Goal: Task Accomplishment & Management: Complete application form

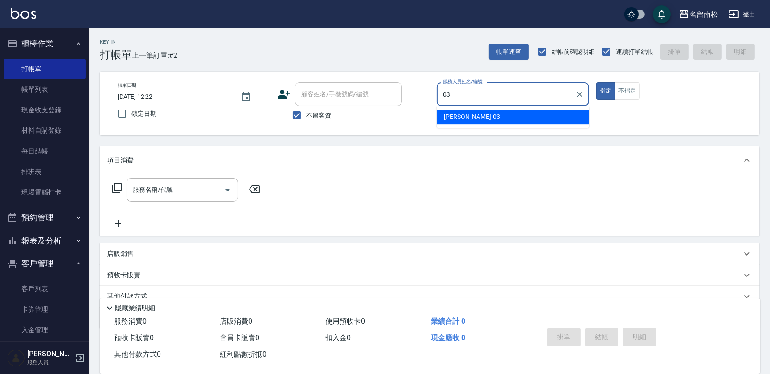
type input "[PERSON_NAME]-03"
type button "true"
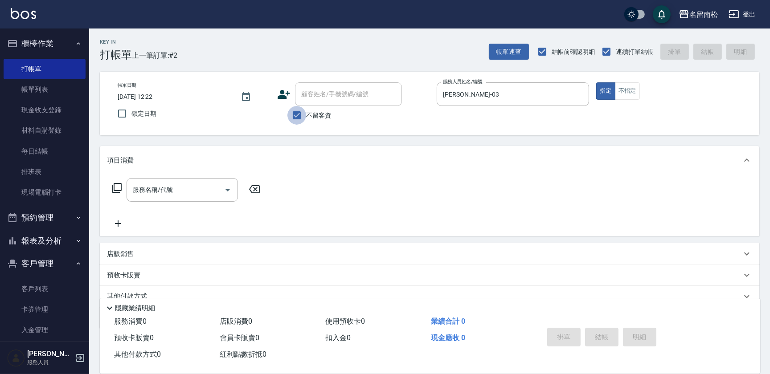
click at [299, 115] on input "不留客資" at bounding box center [296, 115] width 19 height 19
checkbox input "false"
drag, startPoint x: 318, startPoint y: 94, endPoint x: 333, endPoint y: 85, distance: 17.6
click at [319, 94] on input "顧客姓名/手機號碼/編號" at bounding box center [342, 94] width 86 height 16
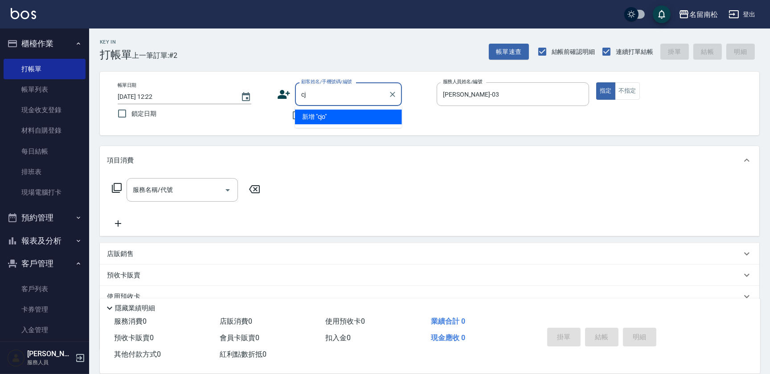
type input "c"
click at [340, 117] on li "[PERSON_NAME]/0935971741/3005" at bounding box center [348, 117] width 107 height 15
type input "[PERSON_NAME]/0935971741/3005"
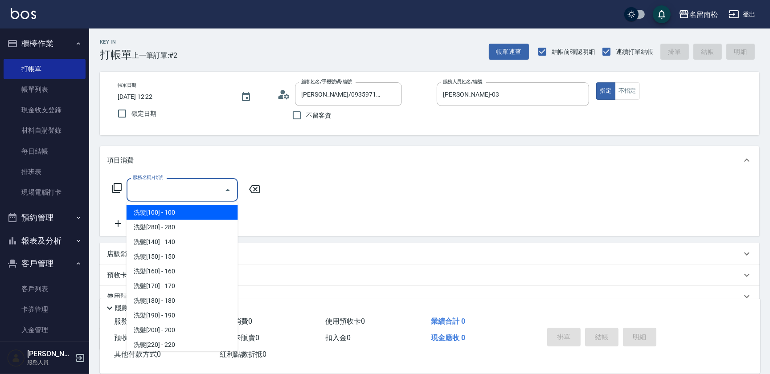
click at [165, 193] on input "服務名稱/代號" at bounding box center [176, 190] width 90 height 16
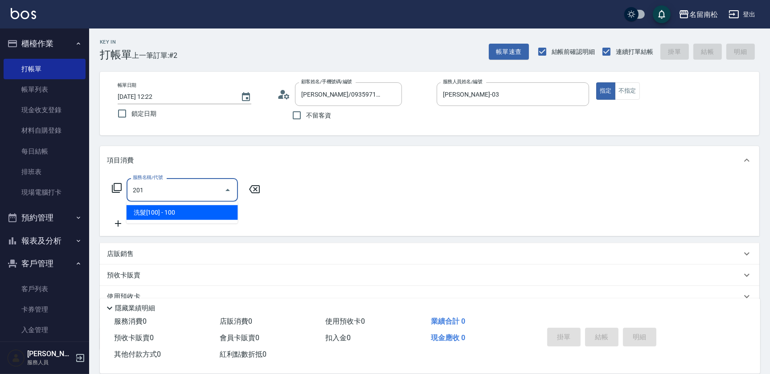
type input "洗髮[100](201)"
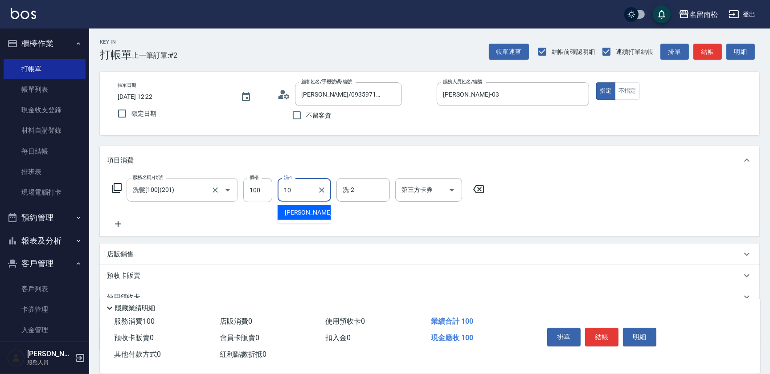
type input "[PERSON_NAME]-10"
click at [122, 227] on icon at bounding box center [118, 224] width 22 height 11
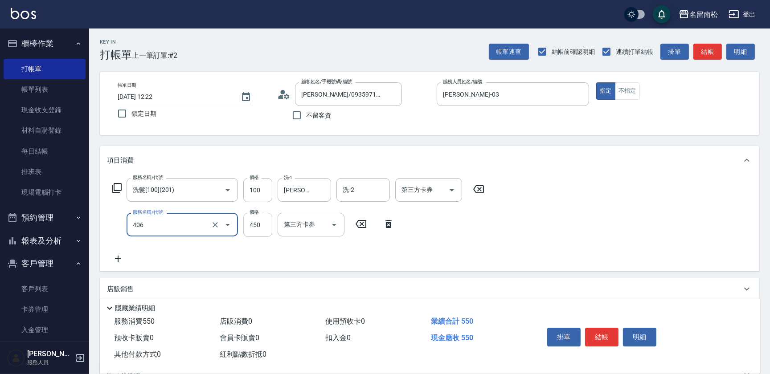
type input "剪髮(450)(406)"
click at [268, 227] on input "450" at bounding box center [257, 225] width 29 height 24
type input "480"
click at [123, 258] on icon at bounding box center [118, 259] width 22 height 11
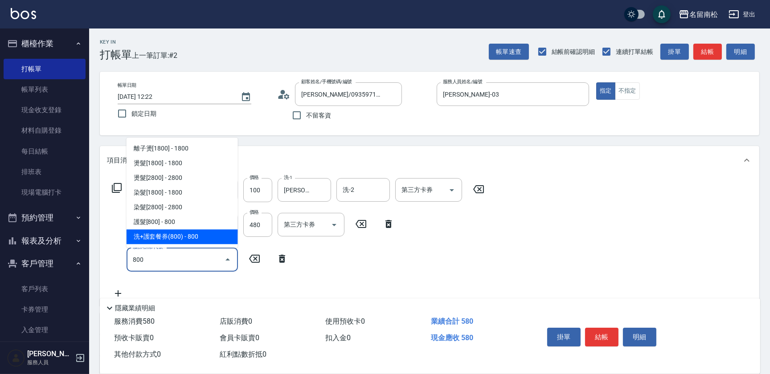
type input "800"
click at [378, 299] on div "隱藏業績明細" at bounding box center [430, 306] width 660 height 15
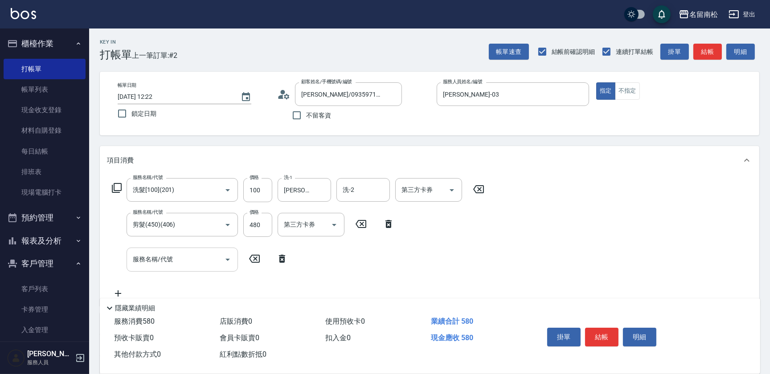
click at [155, 264] on input "服務名稱/代號" at bounding box center [176, 260] width 90 height 16
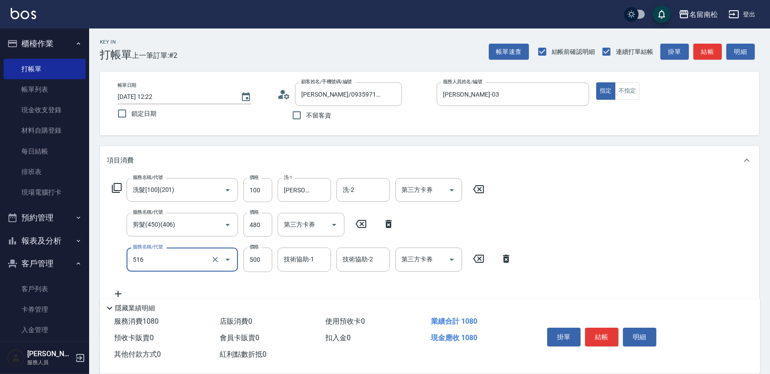
type input "染髮特別處理(516)"
type input "800"
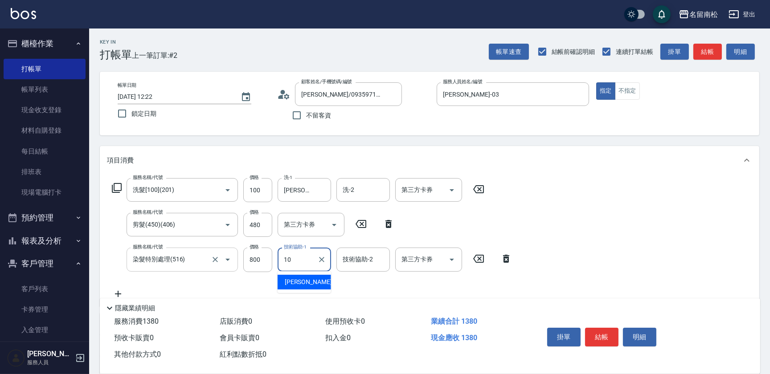
type input "[PERSON_NAME]-10"
click at [603, 336] on button "結帳" at bounding box center [601, 337] width 33 height 19
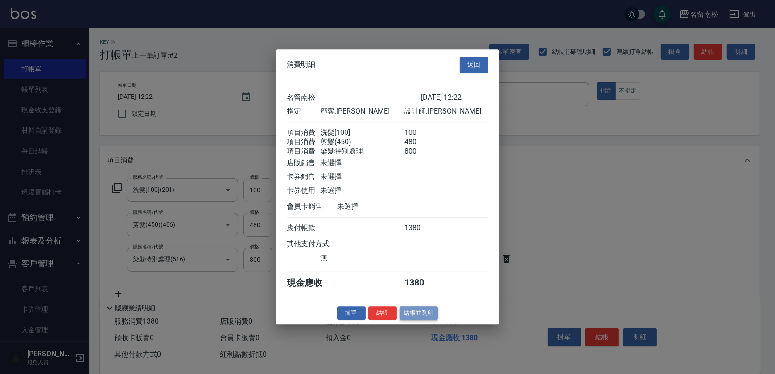
click at [420, 313] on button "結帳並列印" at bounding box center [418, 314] width 39 height 14
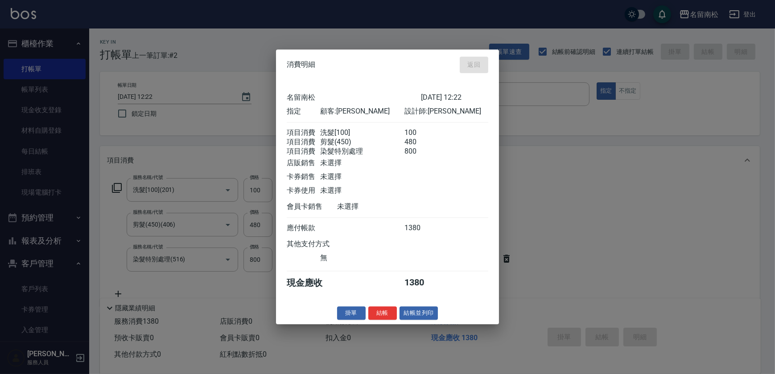
type input "[DATE] 13:36"
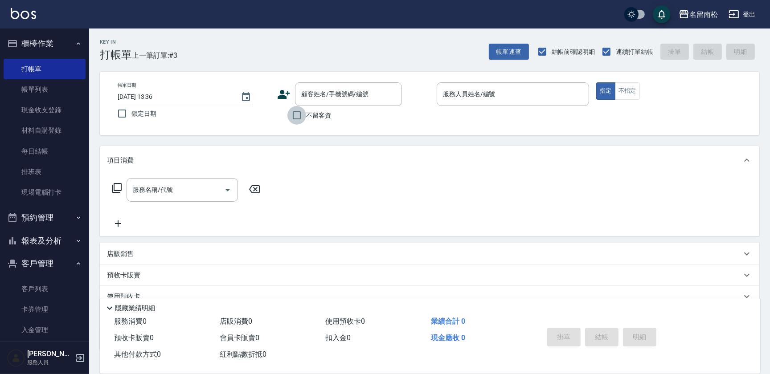
click at [296, 116] on input "不留客資" at bounding box center [296, 115] width 19 height 19
checkbox input "true"
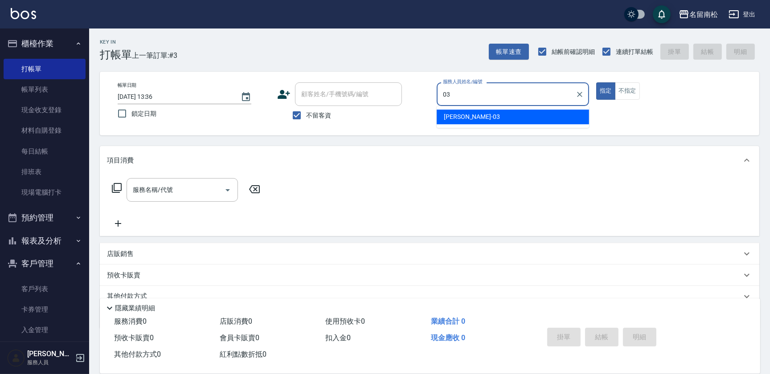
type input "[PERSON_NAME]-03"
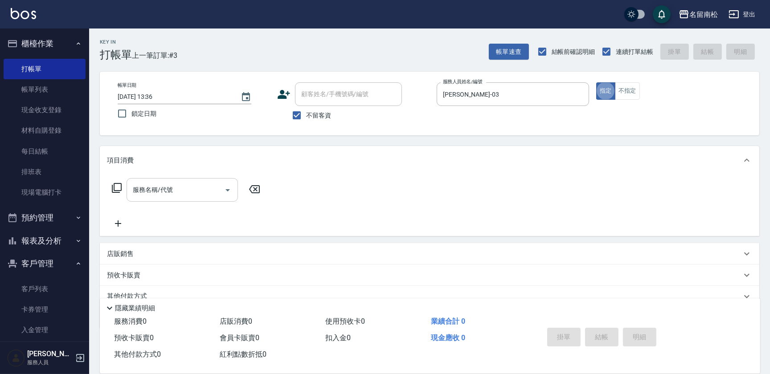
click at [193, 191] on input "服務名稱/代號" at bounding box center [176, 190] width 90 height 16
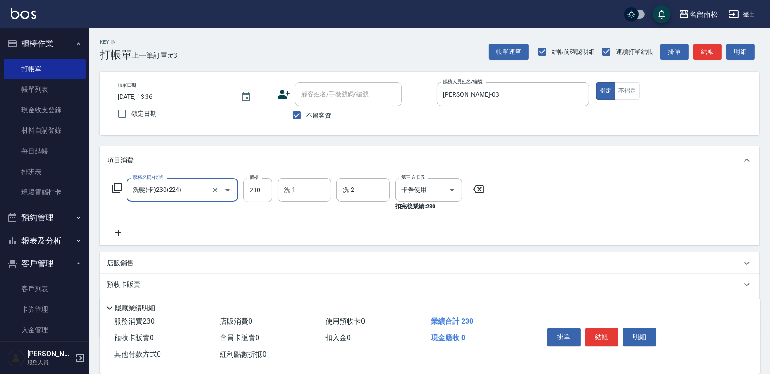
type input "洗髮(卡)230(224)"
type input "[PERSON_NAME]-10"
click at [601, 334] on button "結帳" at bounding box center [601, 337] width 33 height 19
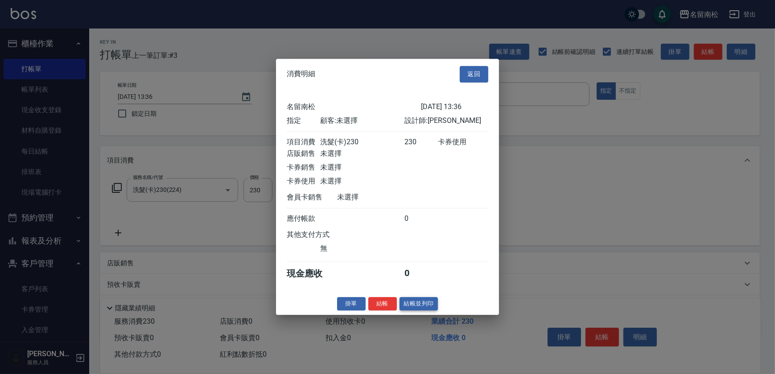
click at [423, 310] on button "結帳並列印" at bounding box center [418, 304] width 39 height 14
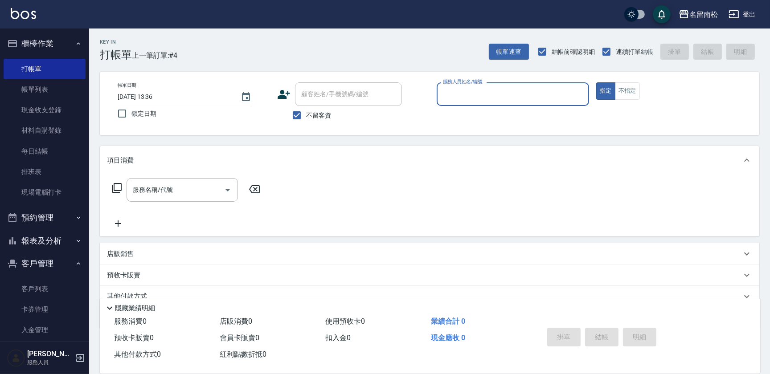
drag, startPoint x: 547, startPoint y: 86, endPoint x: 546, endPoint y: 91, distance: 5.9
click at [546, 91] on div "服務人員姓名/編號" at bounding box center [513, 94] width 152 height 24
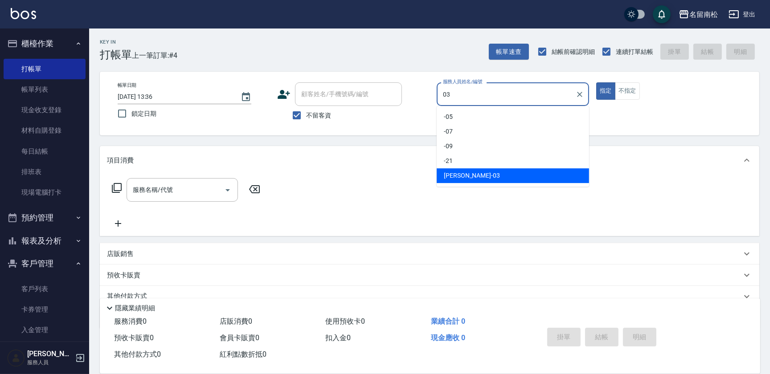
type input "[PERSON_NAME]-03"
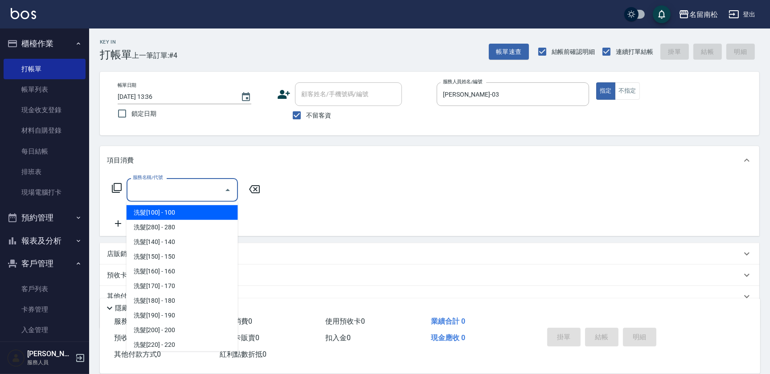
click at [174, 189] on input "服務名稱/代號" at bounding box center [176, 190] width 90 height 16
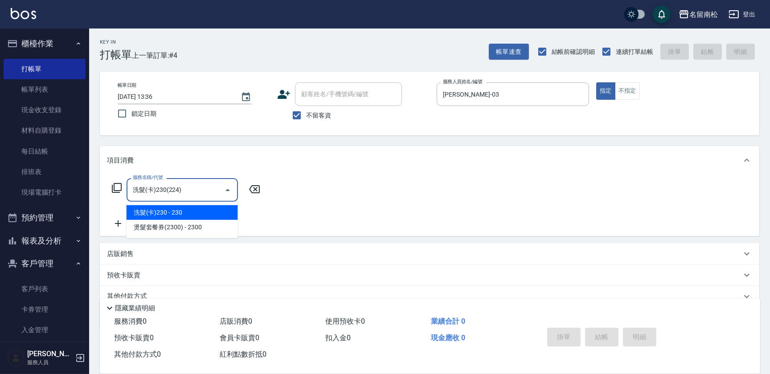
type input "洗髮(卡)230(224)"
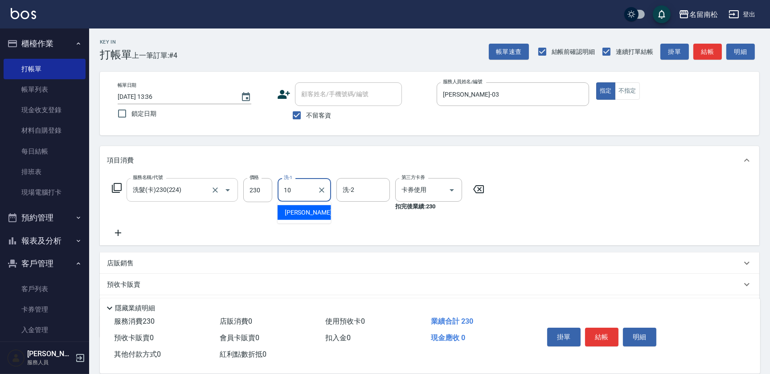
type input "[PERSON_NAME]-10"
click at [117, 231] on icon at bounding box center [118, 233] width 22 height 11
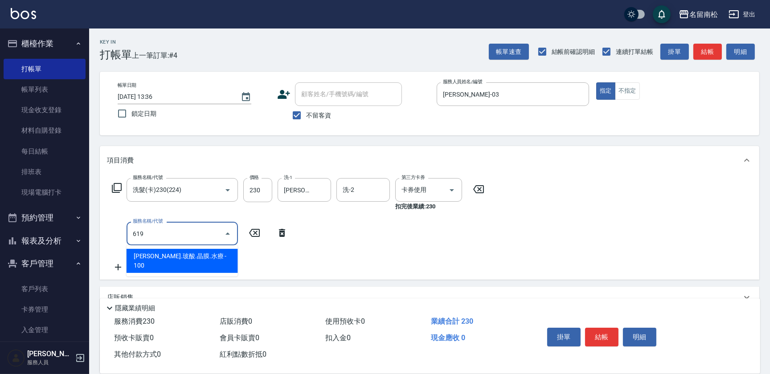
type input "[PERSON_NAME].玻酸.晶膜.水療(619)"
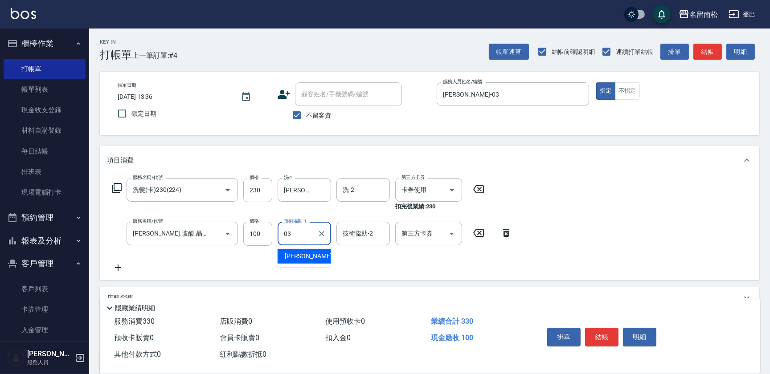
type input "[PERSON_NAME]-03"
click at [601, 333] on button "結帳" at bounding box center [601, 337] width 33 height 19
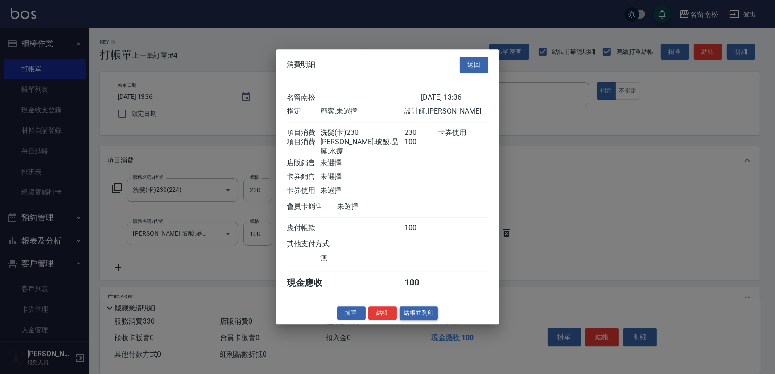
click at [428, 313] on button "結帳並列印" at bounding box center [418, 314] width 39 height 14
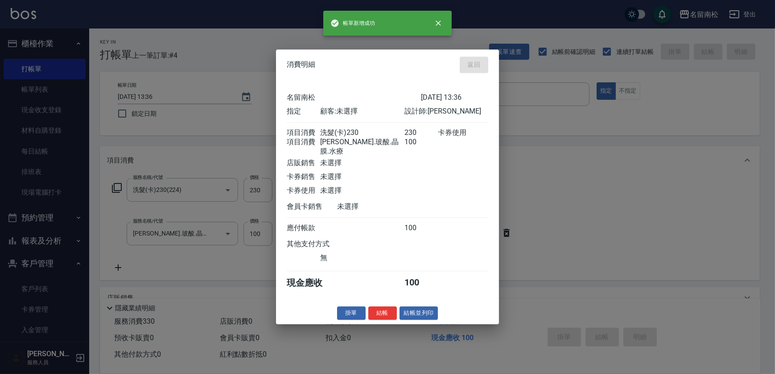
type input "[DATE] 13:37"
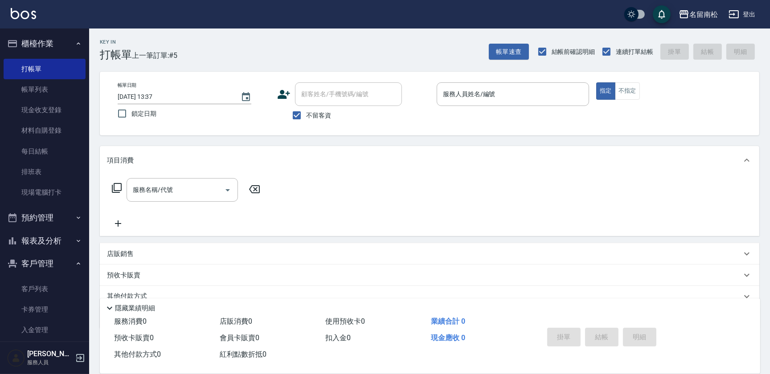
click at [464, 95] on div "服務人員姓名/編號 服務人員姓名/編號" at bounding box center [513, 94] width 152 height 24
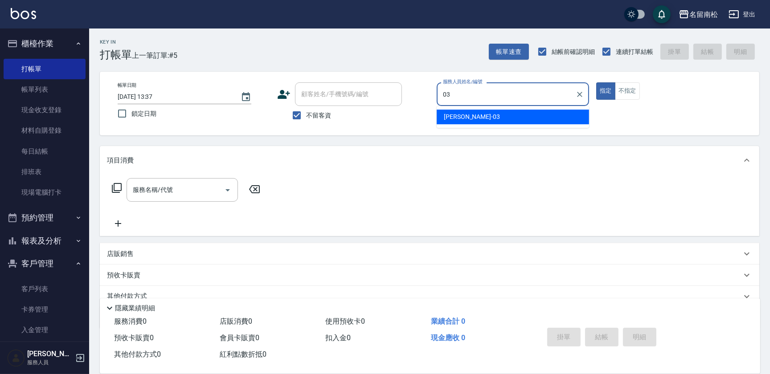
type input "[PERSON_NAME]-03"
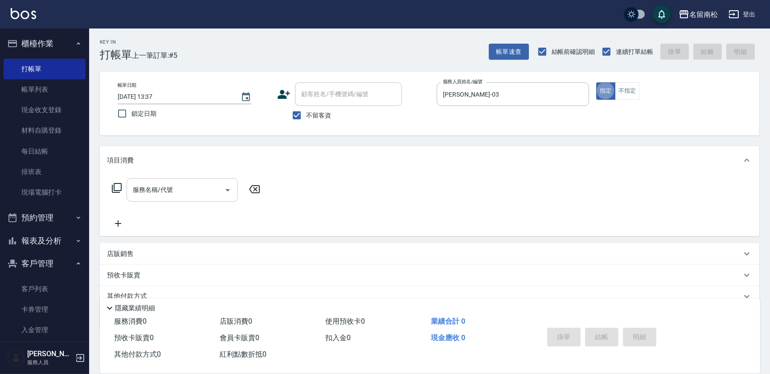
click at [155, 189] on input "服務名稱/代號" at bounding box center [176, 190] width 90 height 16
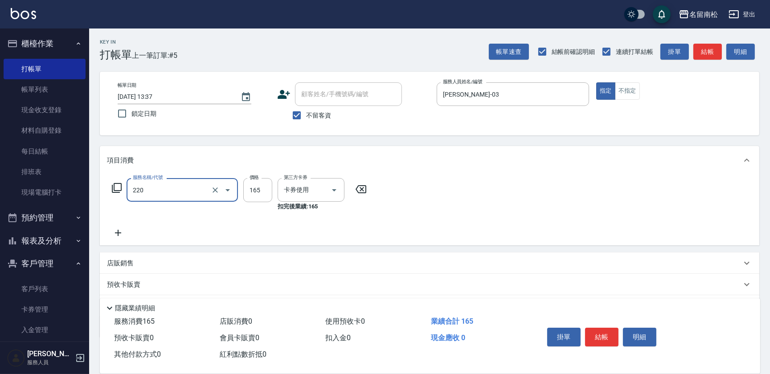
type input "洗髮卡券(165)(220)"
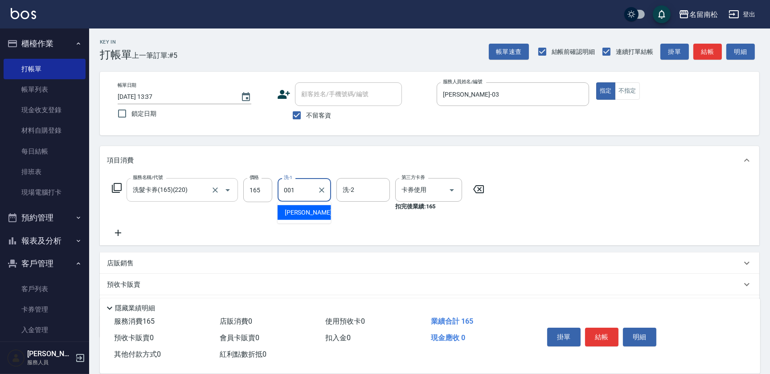
type input "[PERSON_NAME]-001"
click at [120, 234] on icon at bounding box center [118, 233] width 22 height 11
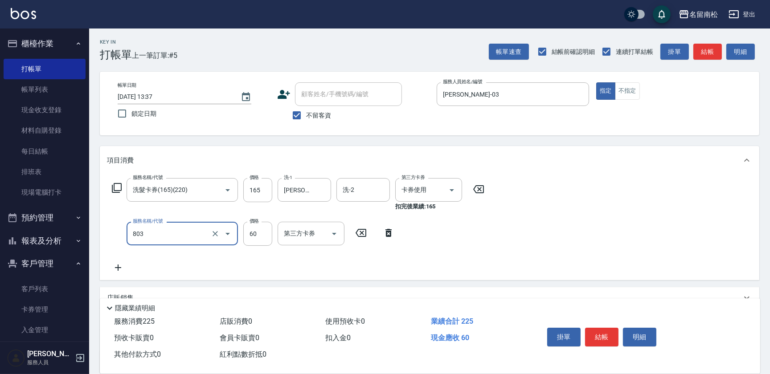
type input "吹捲(803)"
click at [386, 234] on icon at bounding box center [388, 233] width 6 height 8
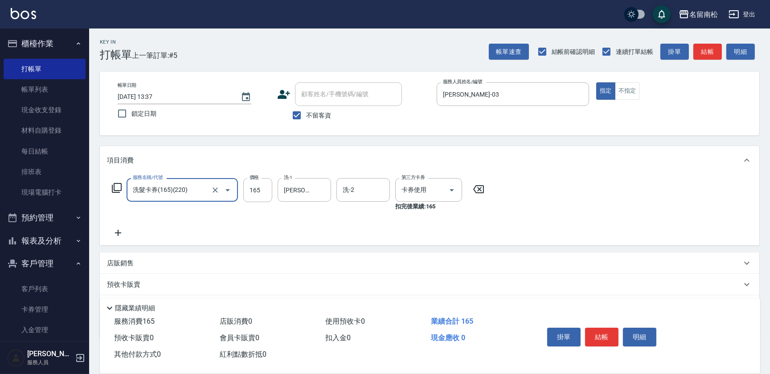
click at [116, 231] on icon at bounding box center [118, 233] width 22 height 11
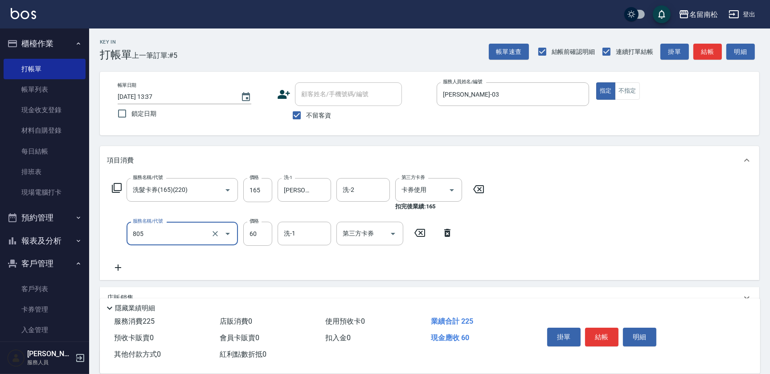
type input "勞水(805)"
type input "[PERSON_NAME]-55"
click at [603, 339] on button "結帳" at bounding box center [601, 337] width 33 height 19
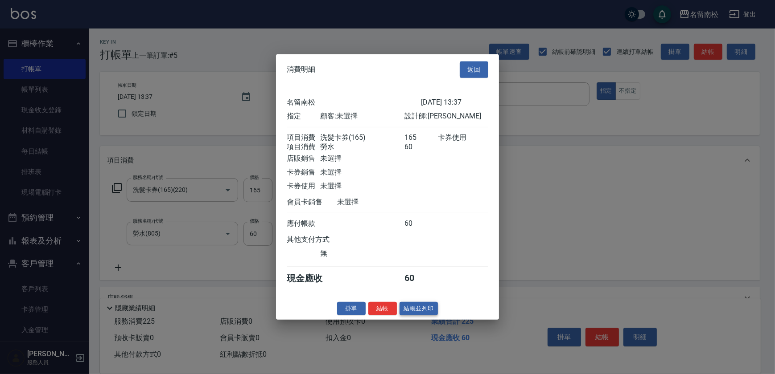
click at [422, 308] on button "結帳並列印" at bounding box center [418, 309] width 39 height 14
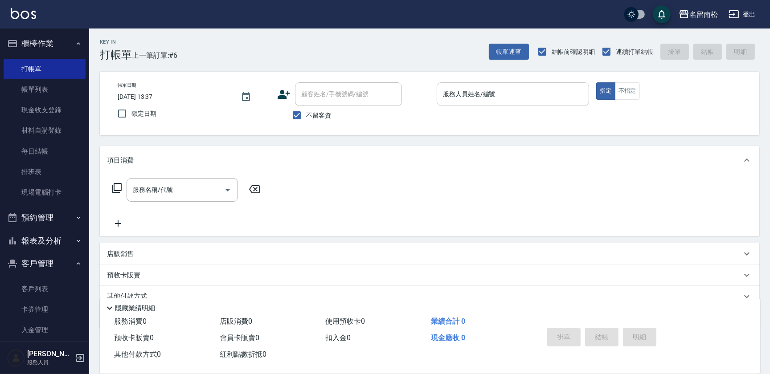
click at [496, 101] on input "服務人員姓名/編號" at bounding box center [513, 94] width 144 height 16
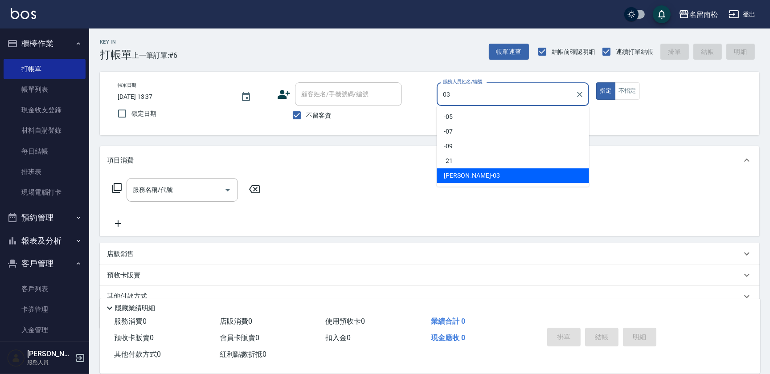
type input "[PERSON_NAME]-03"
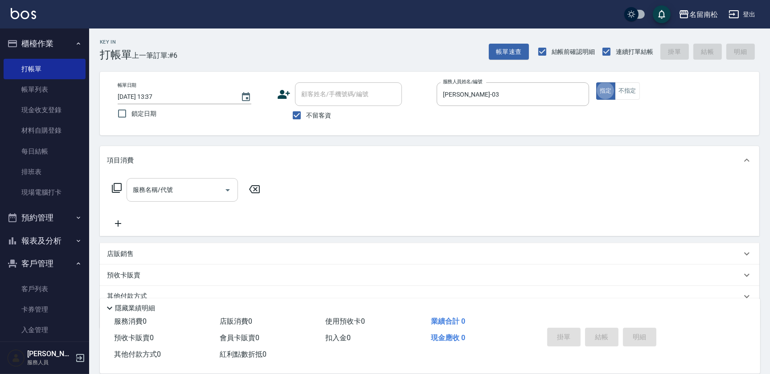
click at [161, 178] on div "服務名稱/代號" at bounding box center [182, 190] width 111 height 24
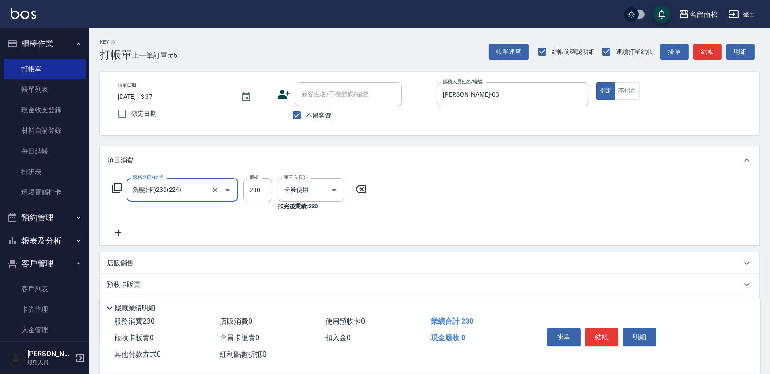
type input "洗髮(卡)230(224)"
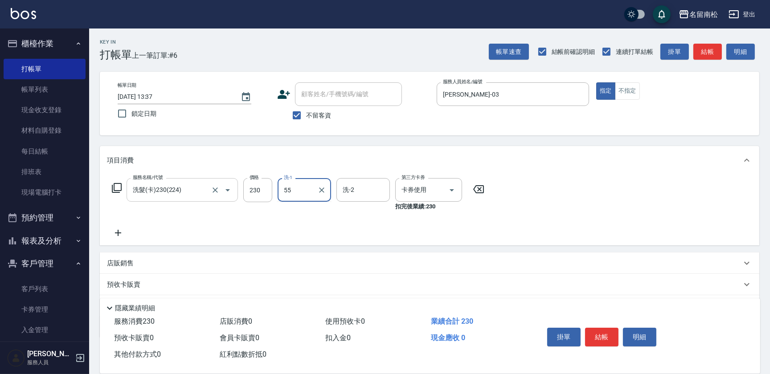
type input "[PERSON_NAME]-55"
click at [603, 334] on button "結帳" at bounding box center [601, 337] width 33 height 19
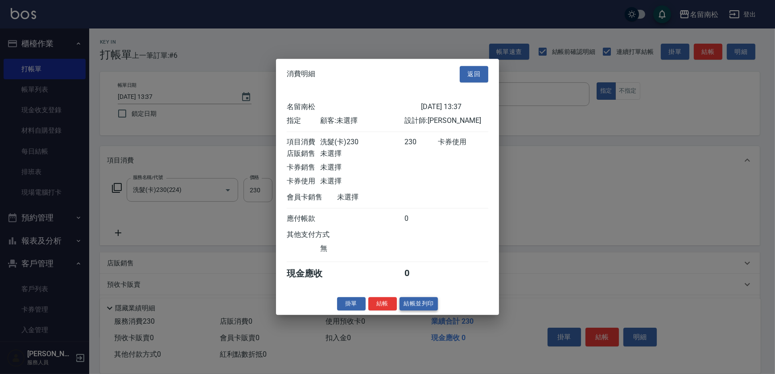
click at [411, 308] on button "結帳並列印" at bounding box center [418, 304] width 39 height 14
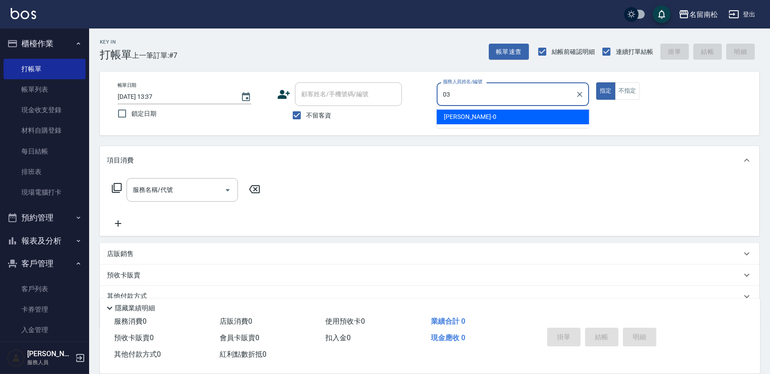
type input "[PERSON_NAME]-03"
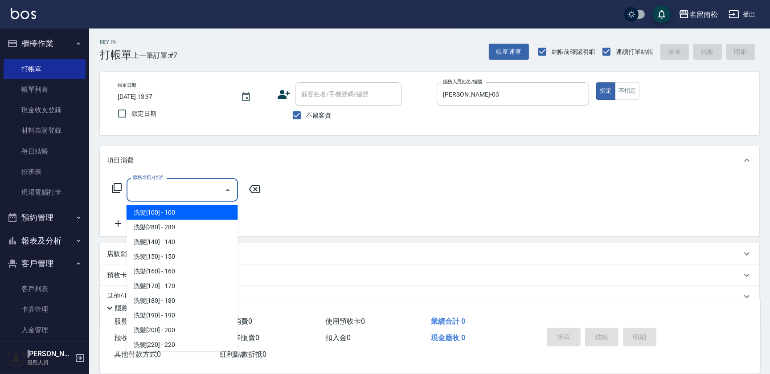
click at [184, 187] on input "服務名稱/代號" at bounding box center [176, 190] width 90 height 16
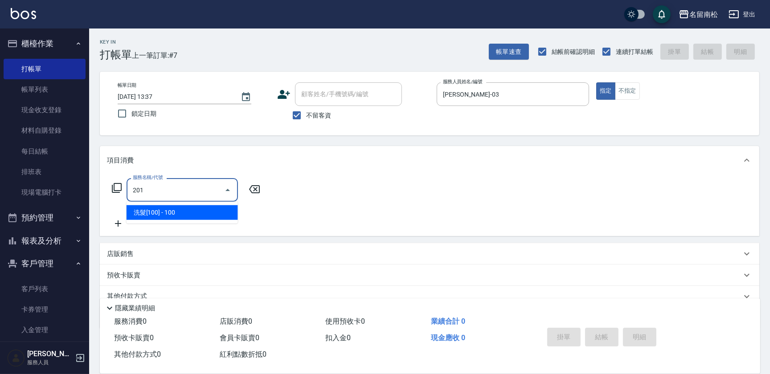
type input "洗髮[100](201)"
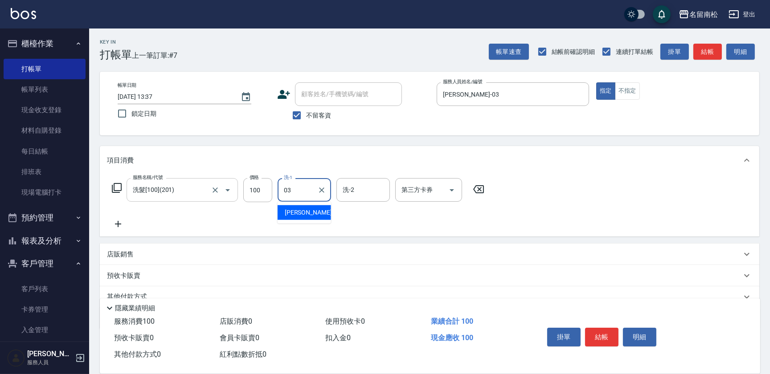
type input "[PERSON_NAME]-03"
click at [119, 225] on icon at bounding box center [118, 224] width 22 height 11
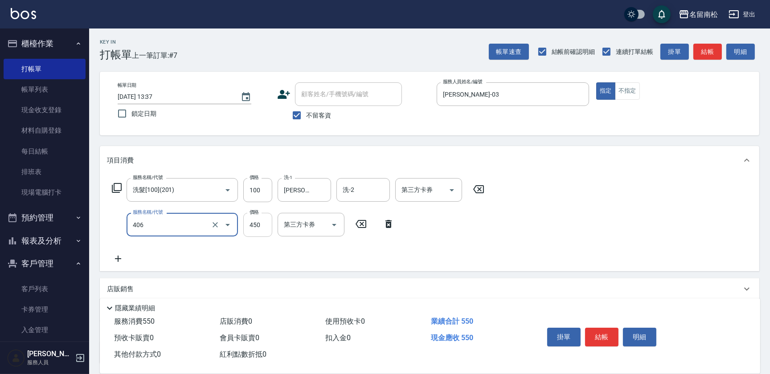
type input "剪髮(450)(406)"
click at [256, 231] on input "450" at bounding box center [257, 225] width 29 height 24
type input "480"
click at [595, 335] on button "結帳" at bounding box center [601, 337] width 33 height 19
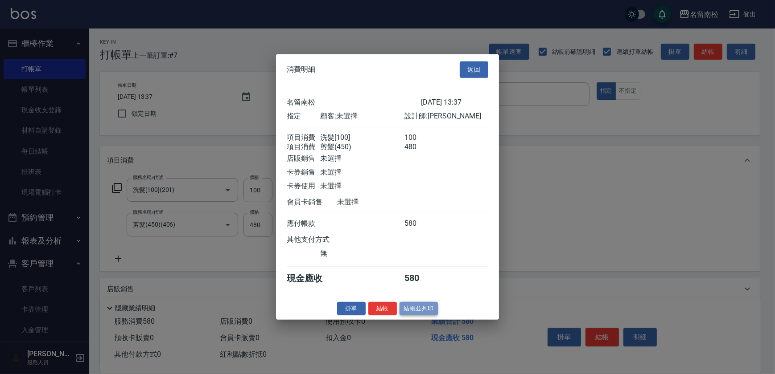
click at [409, 315] on button "結帳並列印" at bounding box center [418, 309] width 39 height 14
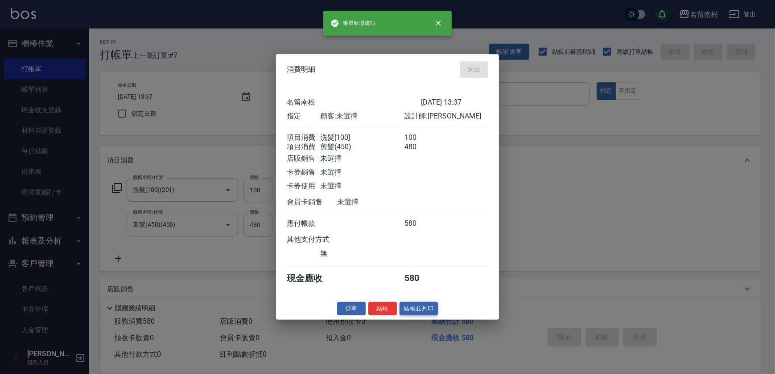
type input "[DATE] 13:42"
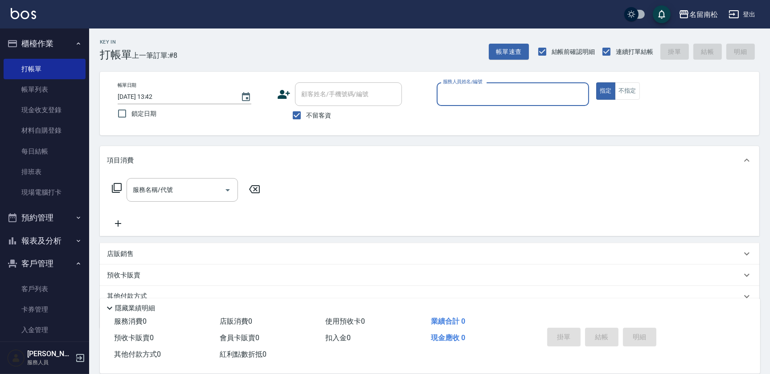
click at [57, 238] on button "報表及分析" at bounding box center [45, 241] width 82 height 23
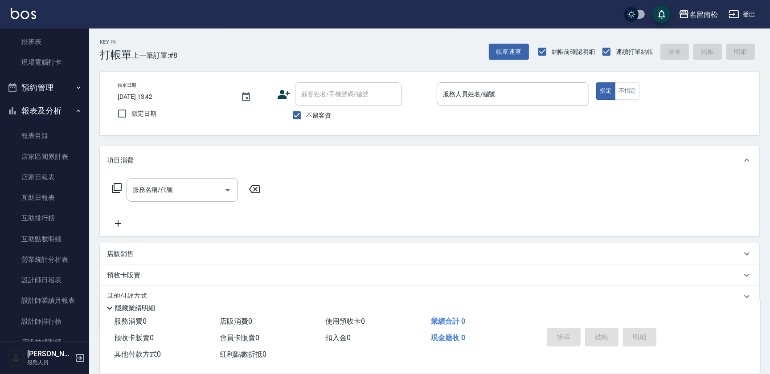
scroll to position [146, 0]
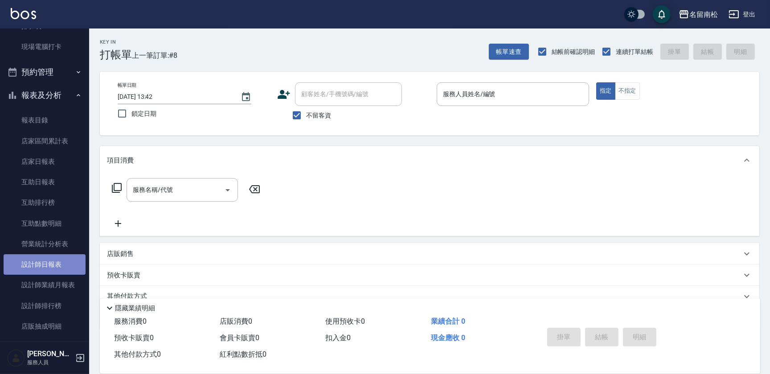
click at [61, 258] on link "設計師日報表" at bounding box center [45, 264] width 82 height 21
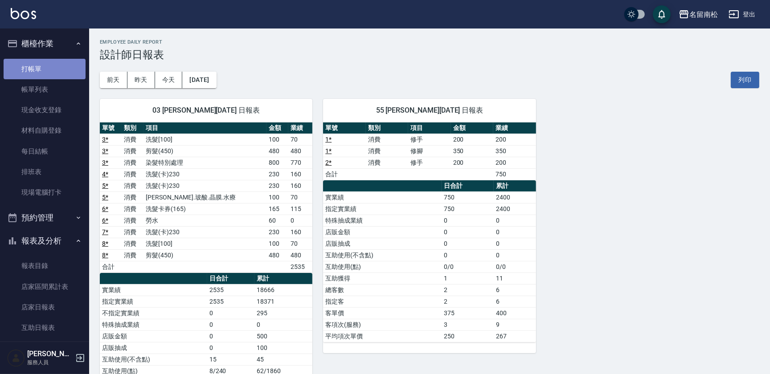
click at [54, 64] on link "打帳單" at bounding box center [45, 69] width 82 height 21
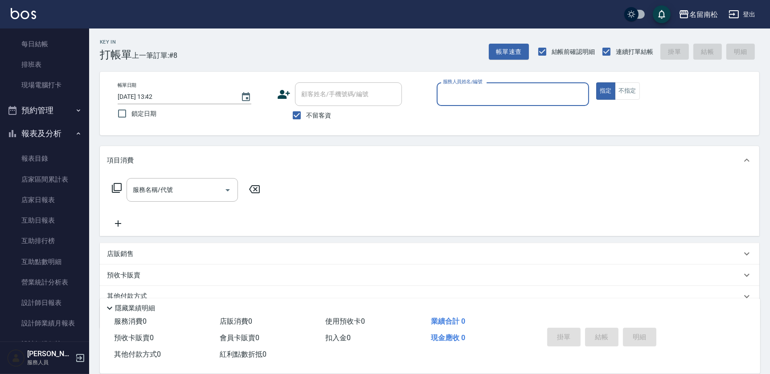
scroll to position [167, 0]
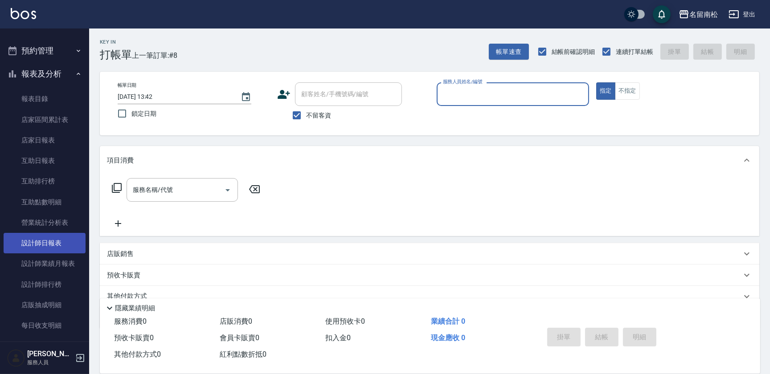
click at [49, 242] on link "設計師日報表" at bounding box center [45, 243] width 82 height 21
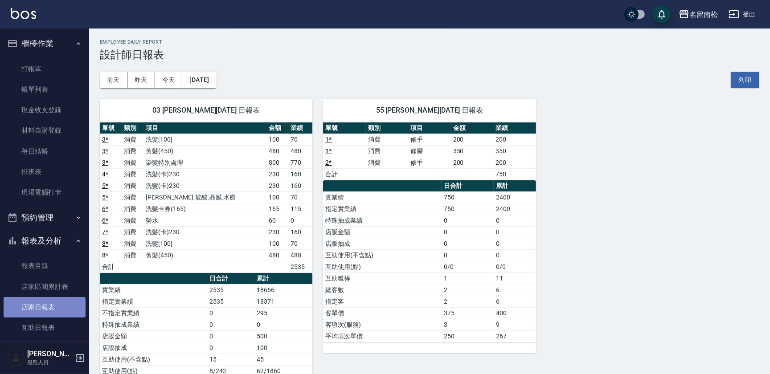
click at [57, 300] on link "店家日報表" at bounding box center [45, 307] width 82 height 21
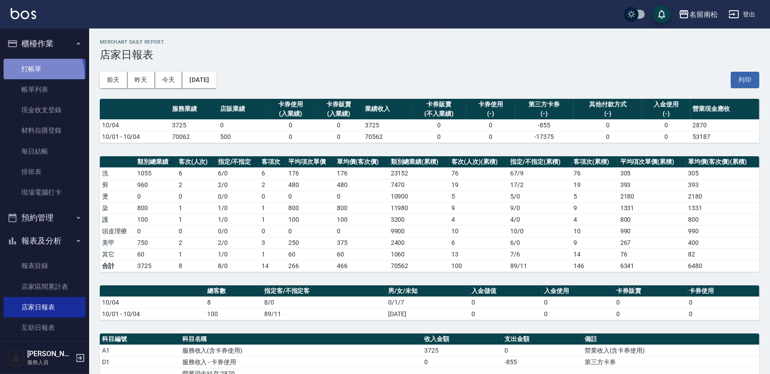
click at [31, 75] on link "打帳單" at bounding box center [45, 69] width 82 height 21
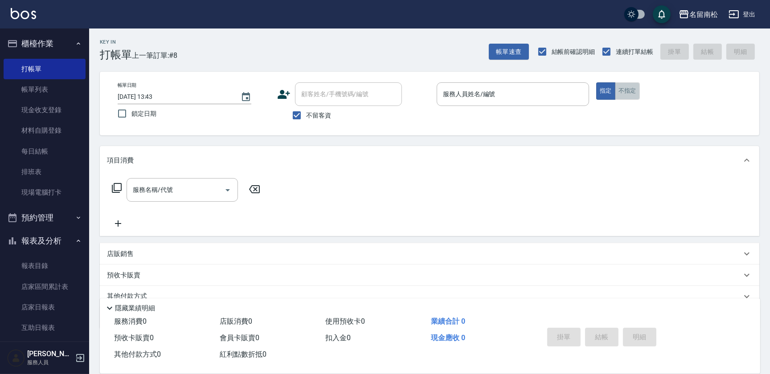
click at [628, 91] on button "不指定" at bounding box center [627, 90] width 25 height 17
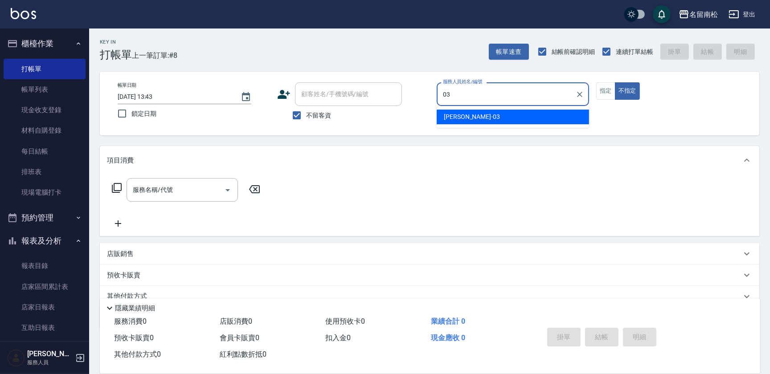
type input "[PERSON_NAME]-03"
type button "false"
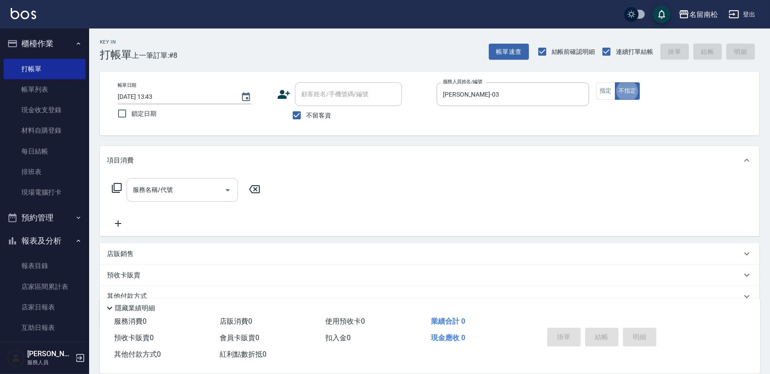
click at [183, 184] on input "服務名稱/代號" at bounding box center [176, 190] width 90 height 16
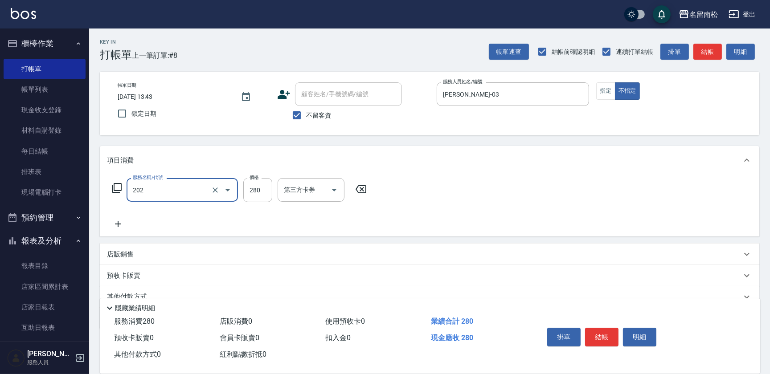
type input "洗髮[280](202)"
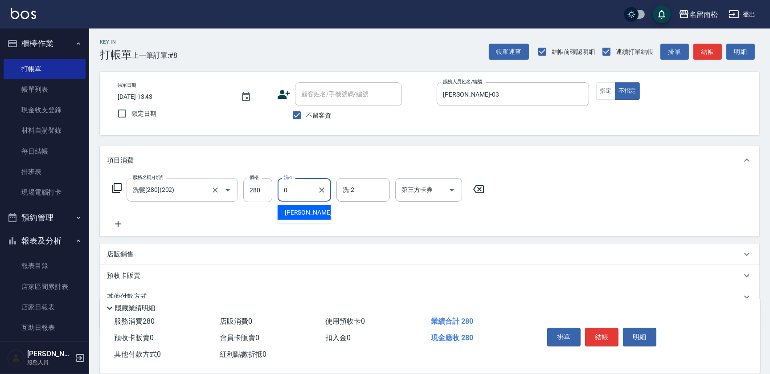
type input "[PERSON_NAME]-0"
click at [322, 196] on button "Clear" at bounding box center [322, 190] width 12 height 12
type input "[PERSON_NAME]-03"
click at [608, 331] on button "結帳" at bounding box center [601, 337] width 33 height 19
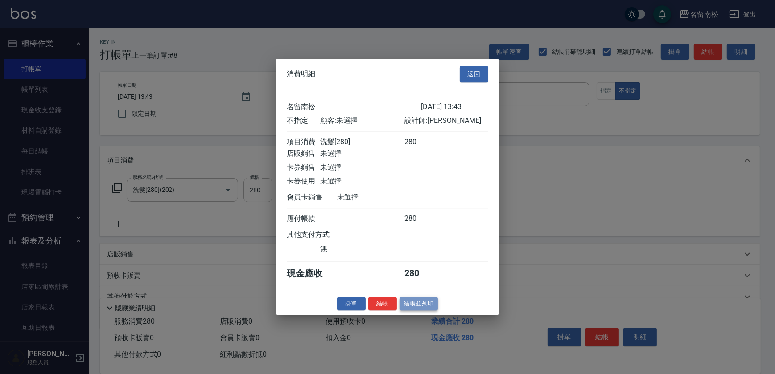
click at [427, 308] on button "結帳並列印" at bounding box center [418, 304] width 39 height 14
